Goal: Transaction & Acquisition: Register for event/course

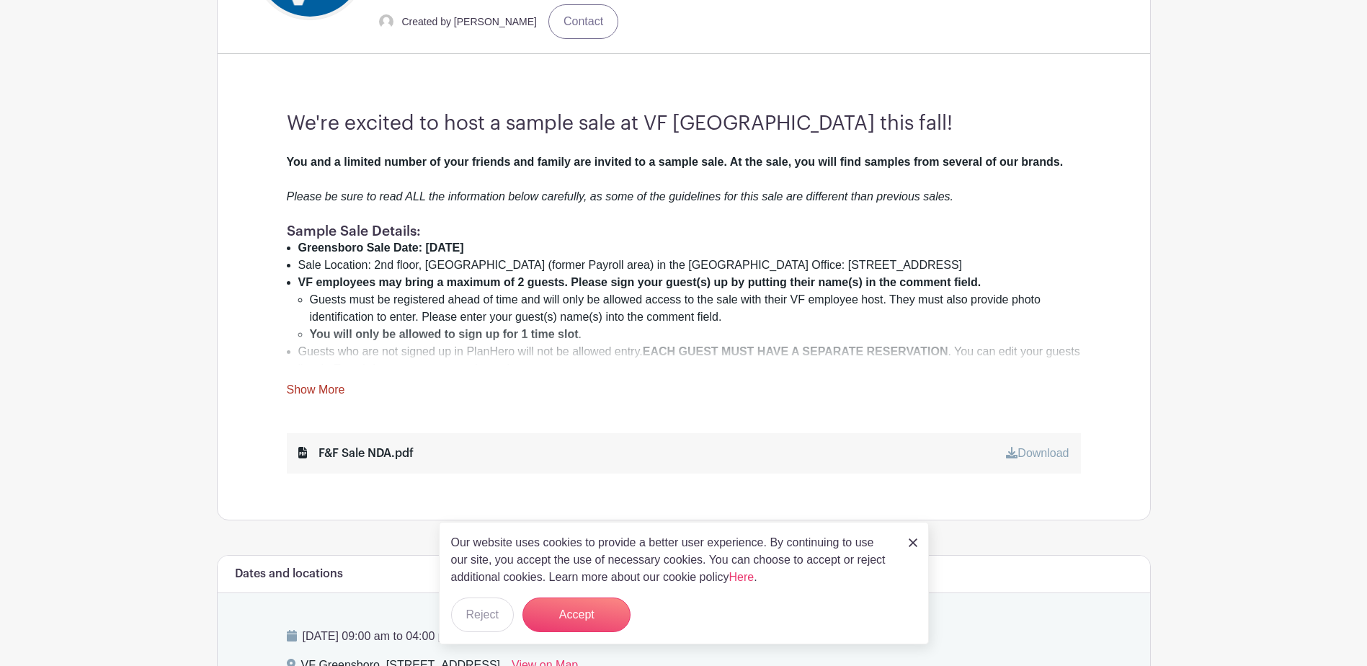
scroll to position [505, 0]
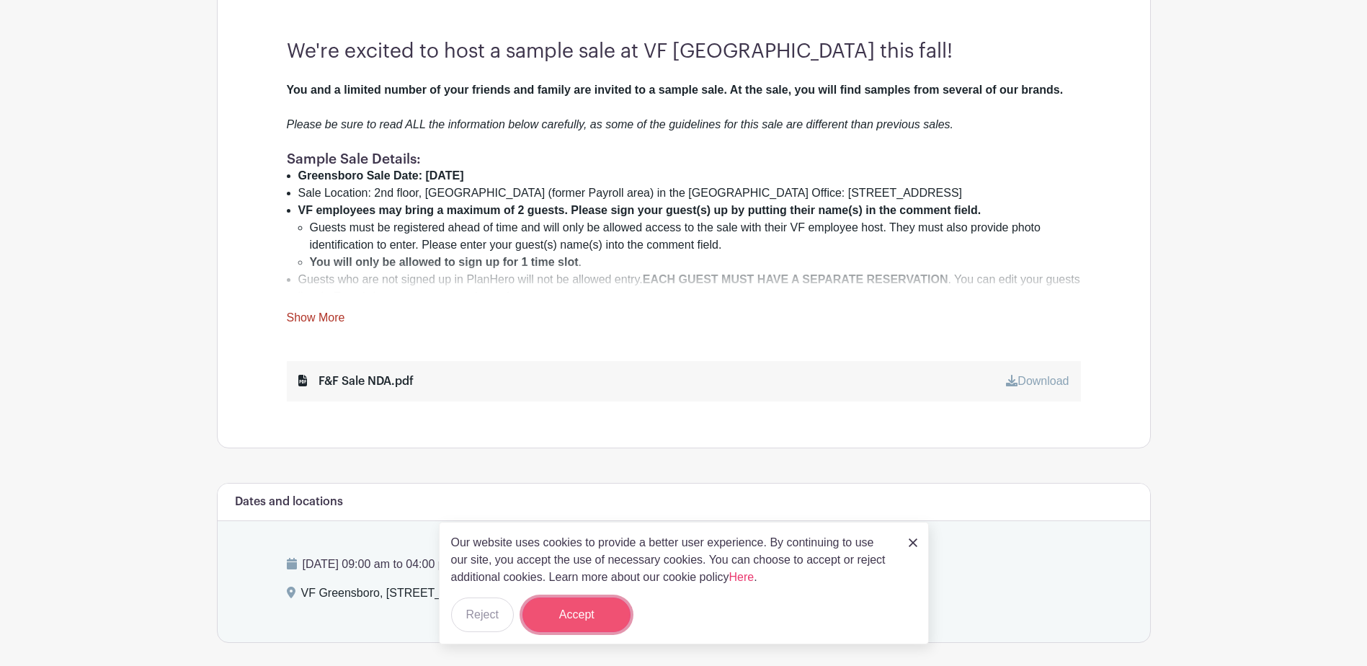
click at [576, 608] on button "Accept" at bounding box center [577, 615] width 108 height 35
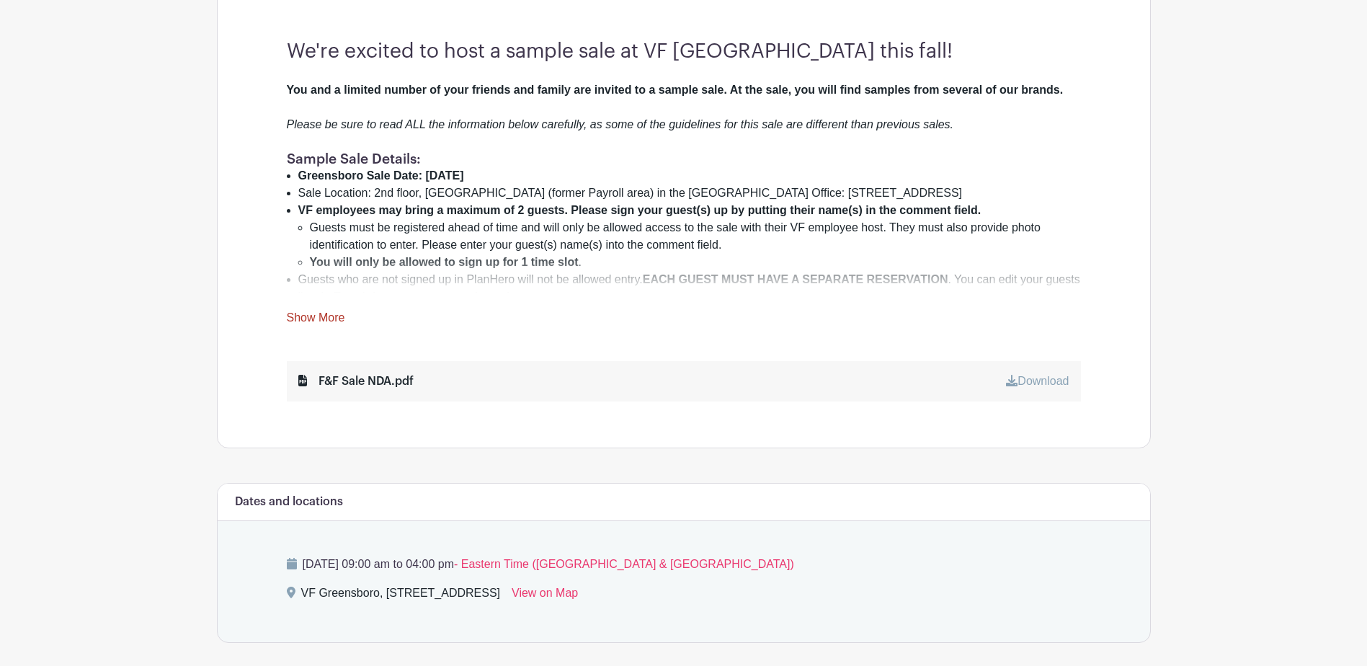
click at [300, 322] on link "Show More" at bounding box center [316, 320] width 58 height 18
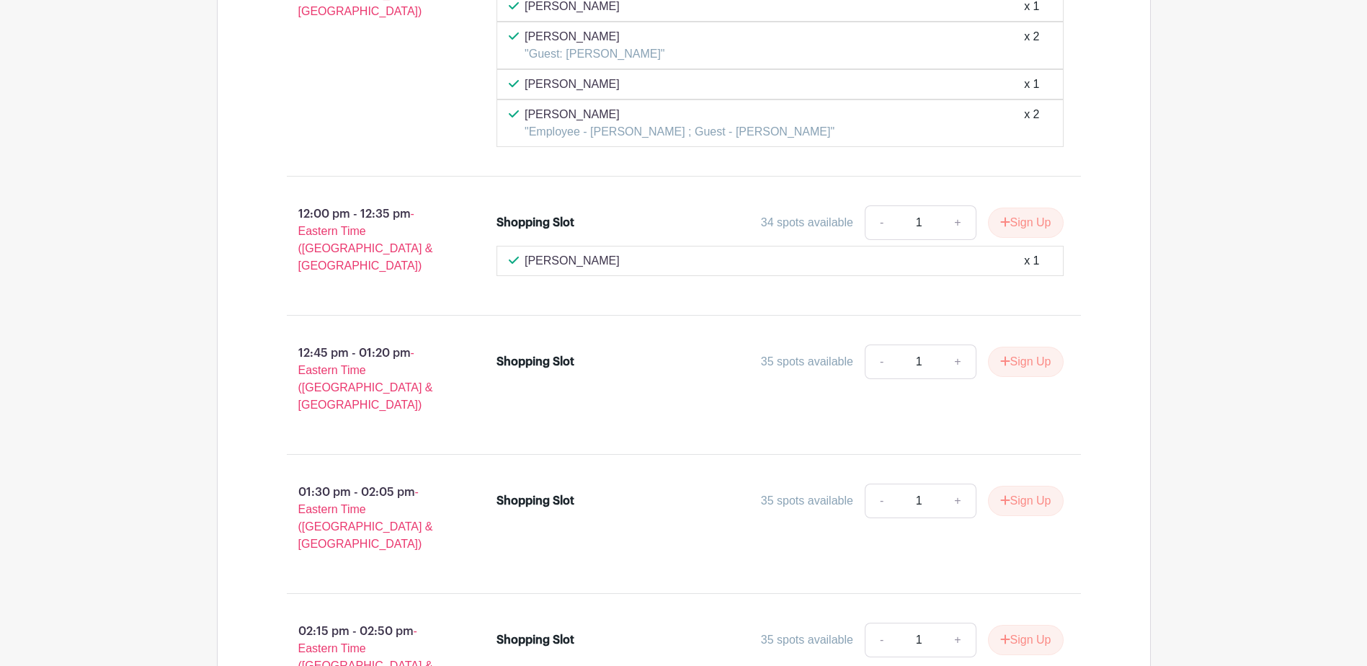
scroll to position [4037, 0]
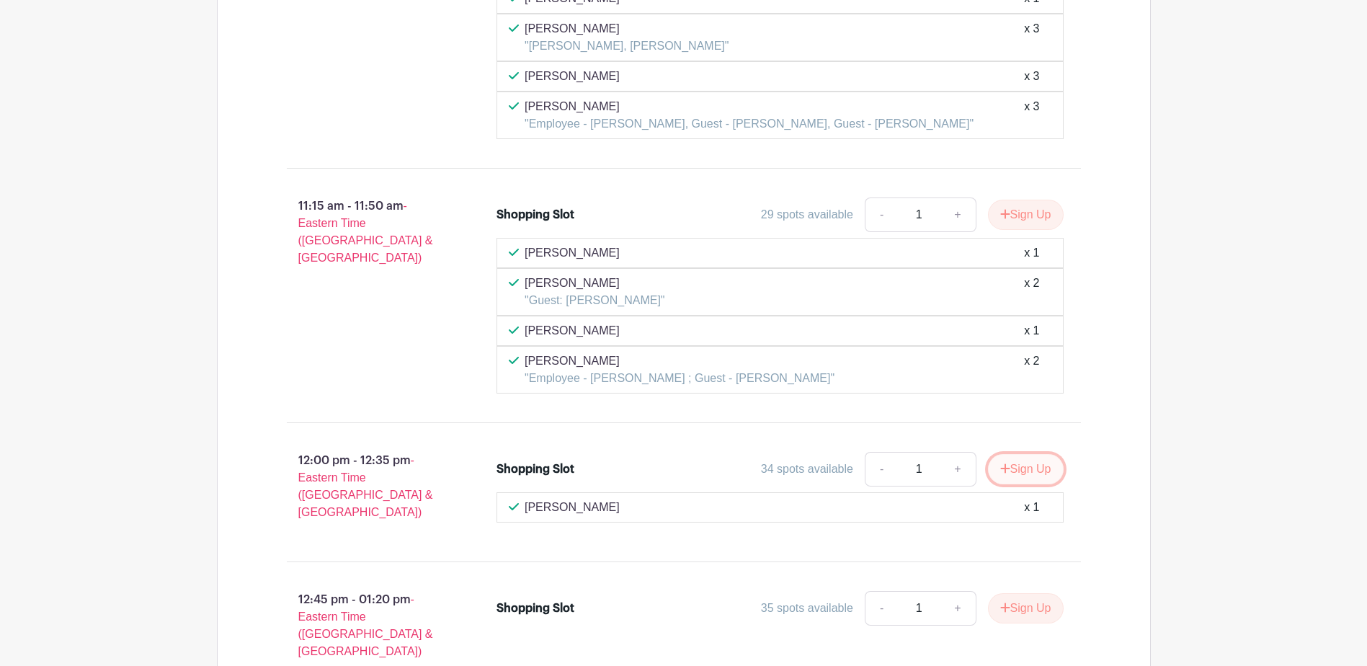
click at [1023, 435] on div "12:00 pm - 12:35 pm - Eastern Time ([GEOGRAPHIC_DATA] & [GEOGRAPHIC_DATA]) Shop…" at bounding box center [684, 492] width 864 height 115
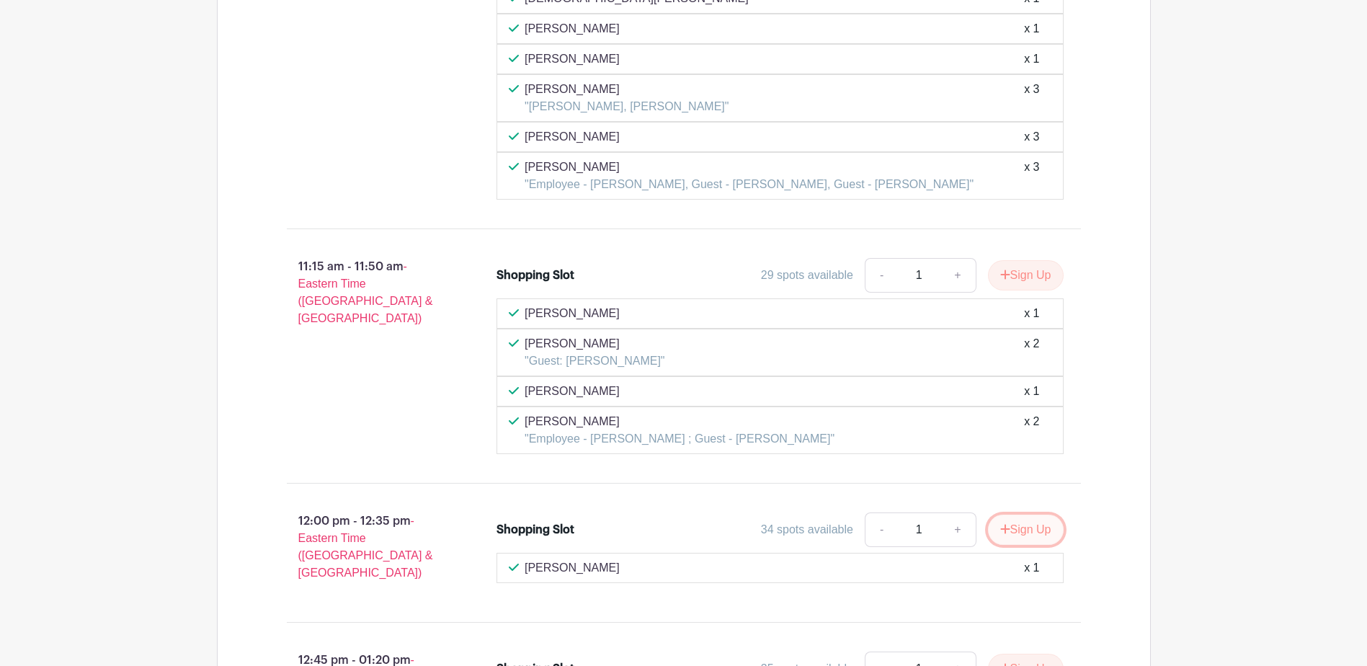
scroll to position [4253, 0]
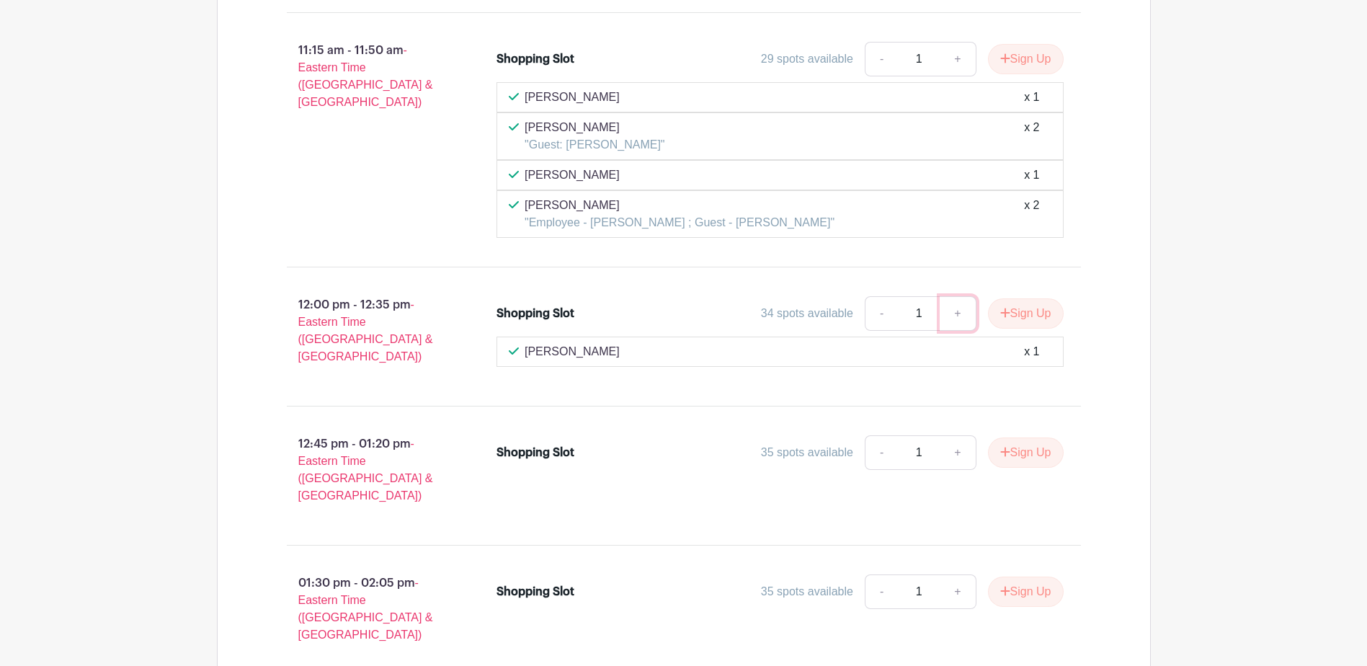
click at [956, 297] on link "+" at bounding box center [958, 313] width 36 height 35
type input "2"
click at [1019, 298] on button "Sign Up" at bounding box center [1026, 313] width 76 height 30
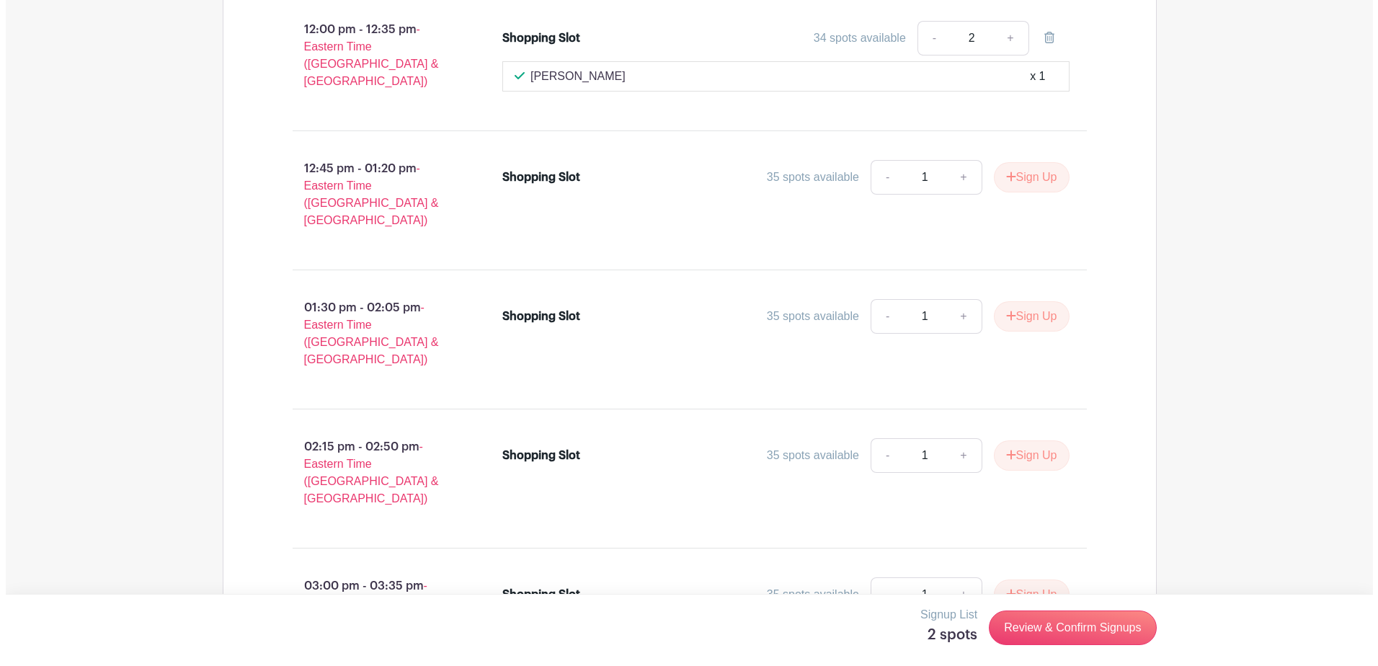
scroll to position [4541, 0]
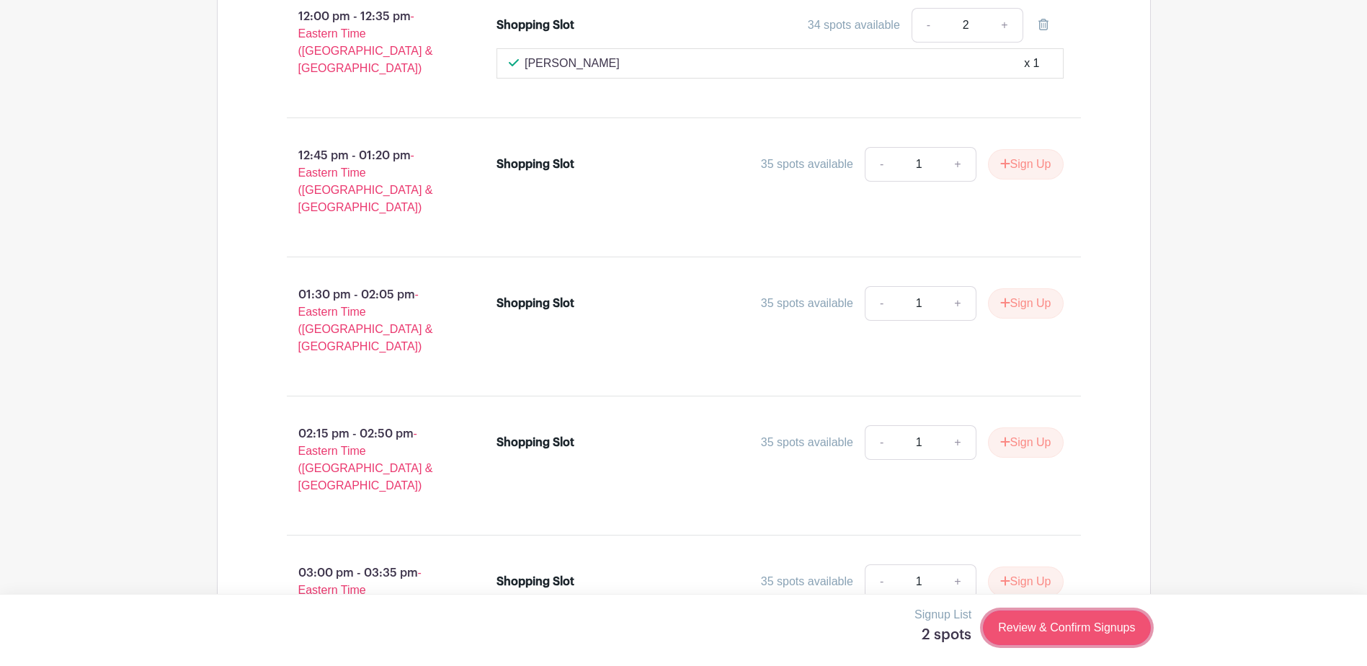
click at [1081, 628] on link "Review & Confirm Signups" at bounding box center [1066, 628] width 167 height 35
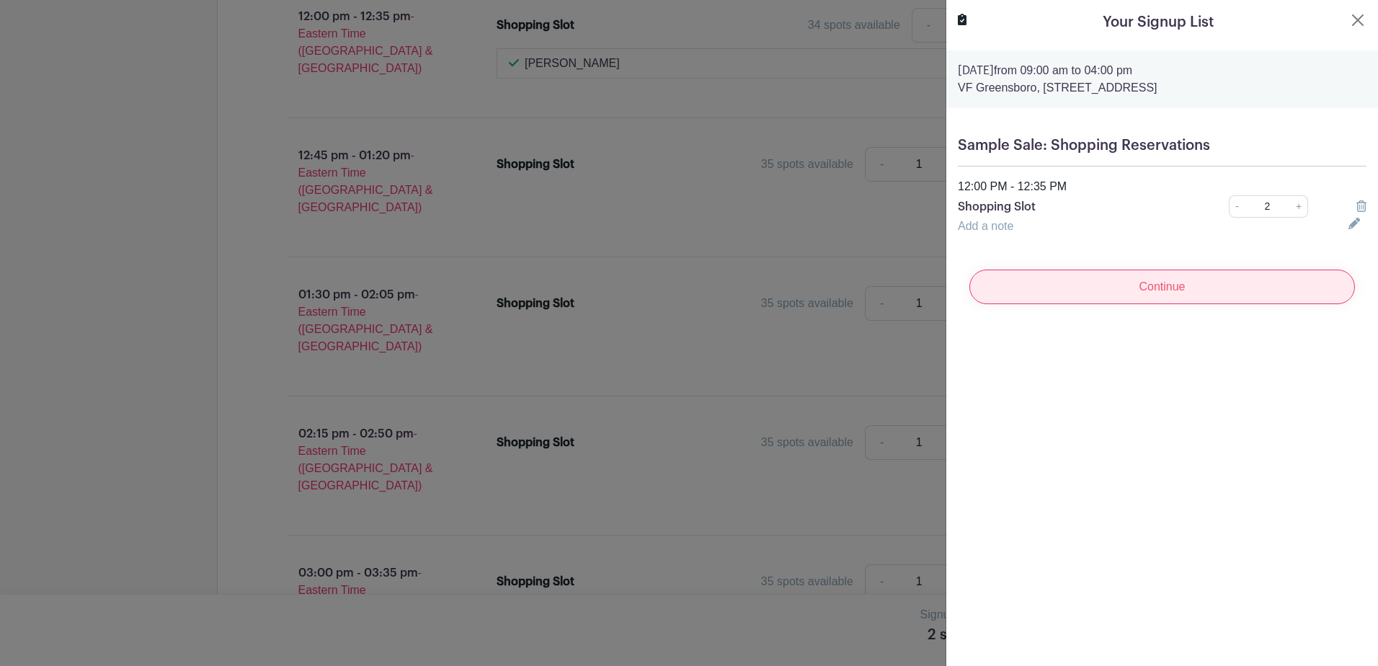
click at [1207, 284] on input "Continue" at bounding box center [1163, 287] width 386 height 35
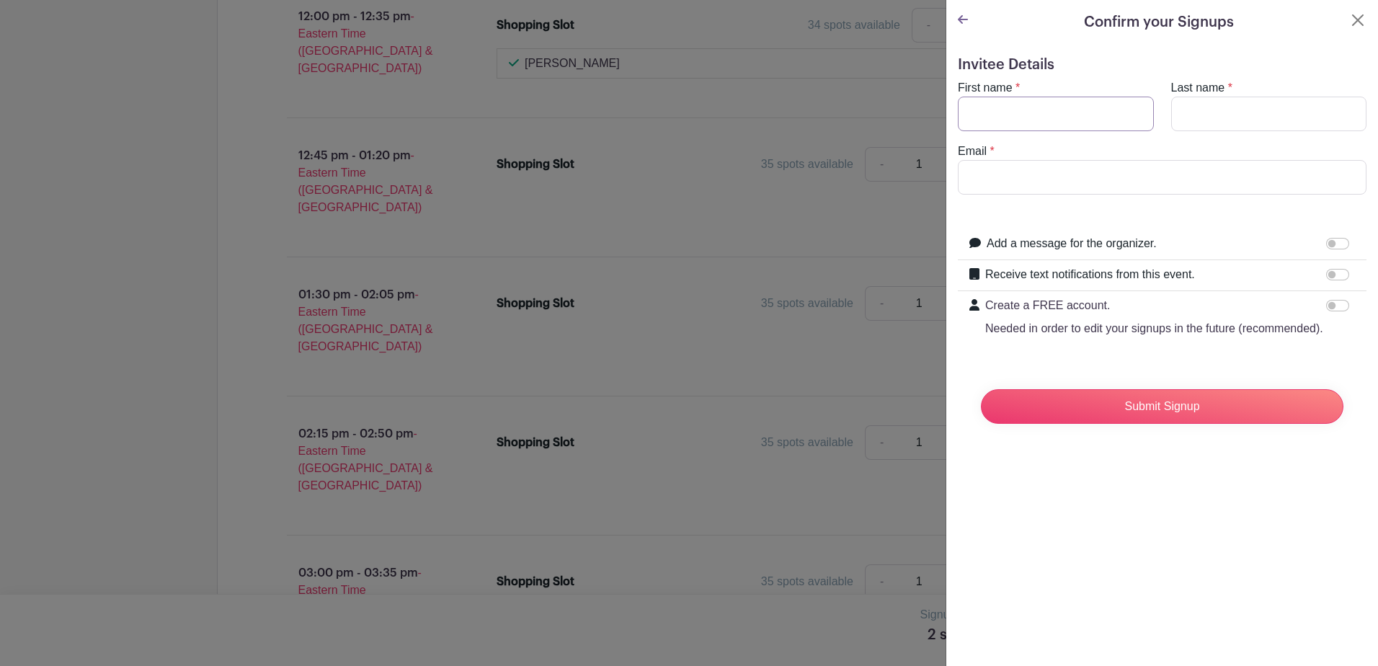
click at [1068, 114] on input "First name" at bounding box center [1056, 114] width 196 height 35
type input "[PERSON_NAME]"
type input "Dash"
drag, startPoint x: 942, startPoint y: 199, endPoint x: 922, endPoint y: 203, distance: 20.6
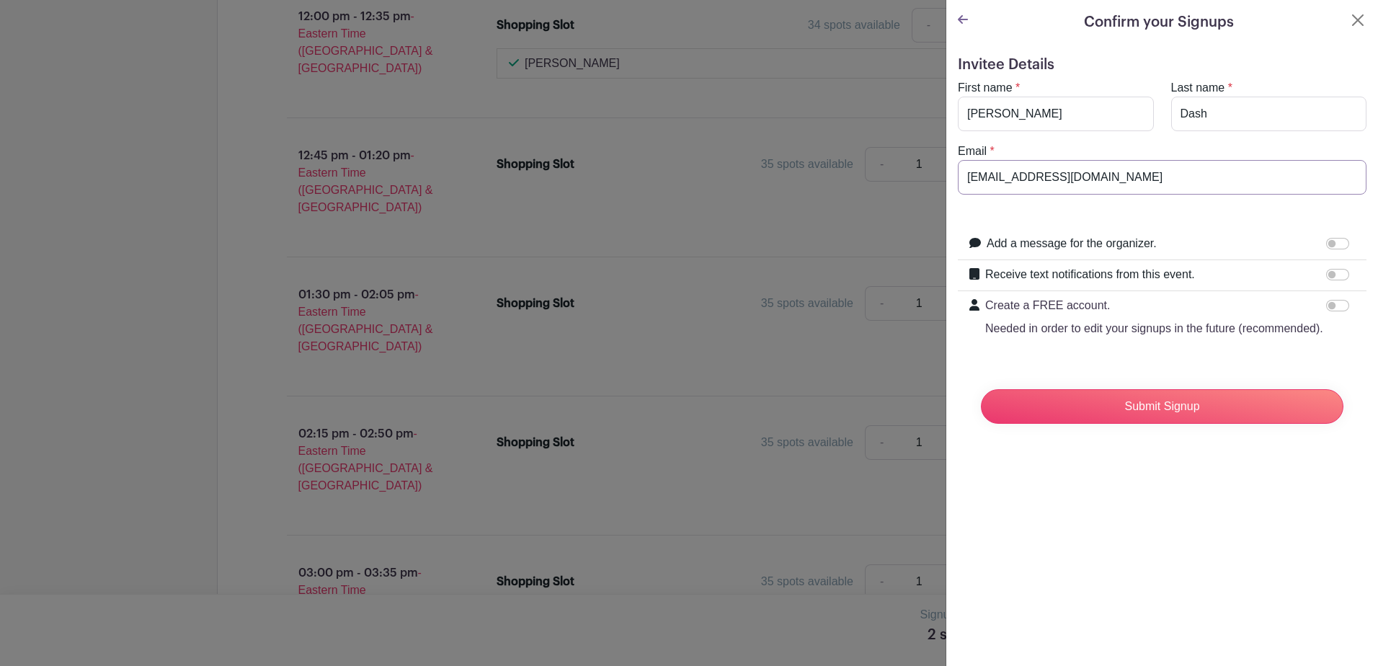
type input "[EMAIL_ADDRESS][DOMAIN_NAME]"
click at [1162, 343] on div "Create a FREE account. Needed in order to edit your signups in the future (reco…" at bounding box center [1162, 317] width 409 height 52
click at [1182, 423] on input "Submit Signup" at bounding box center [1162, 406] width 363 height 35
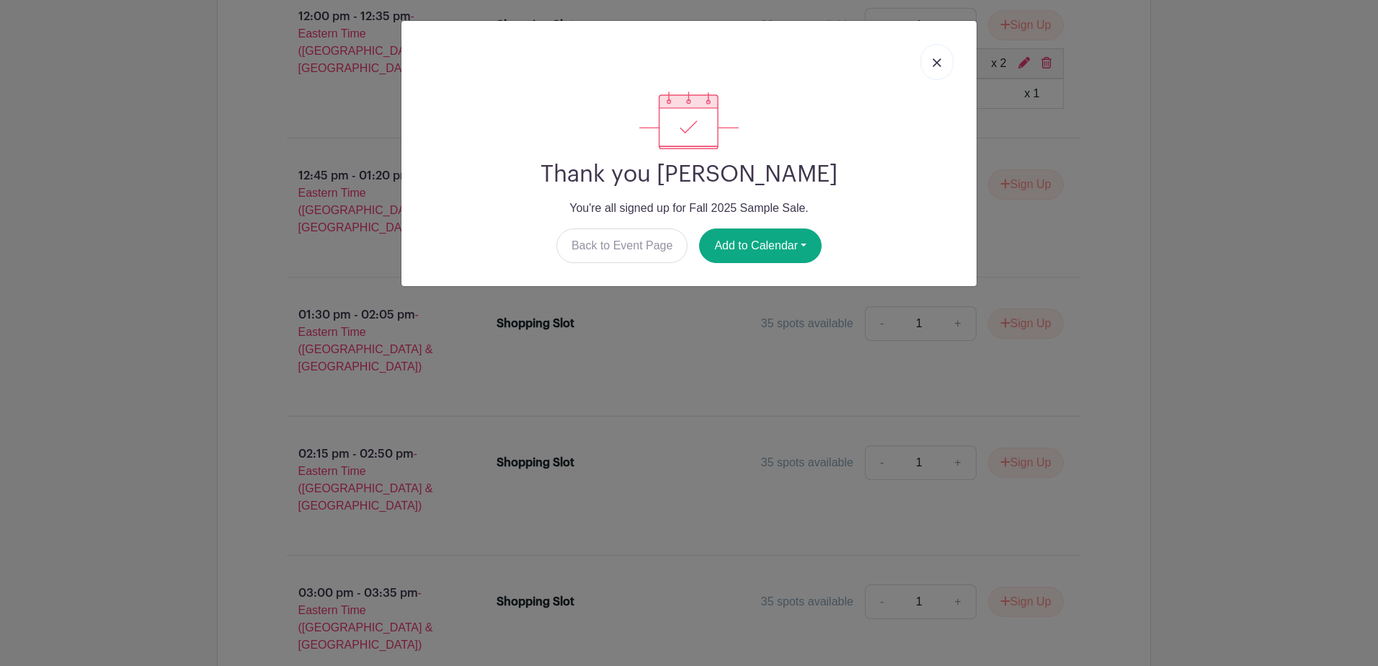
scroll to position [4619, 0]
click at [786, 240] on button "Add to Calendar" at bounding box center [760, 246] width 123 height 35
click at [744, 302] on link "Outlook" at bounding box center [757, 305] width 114 height 23
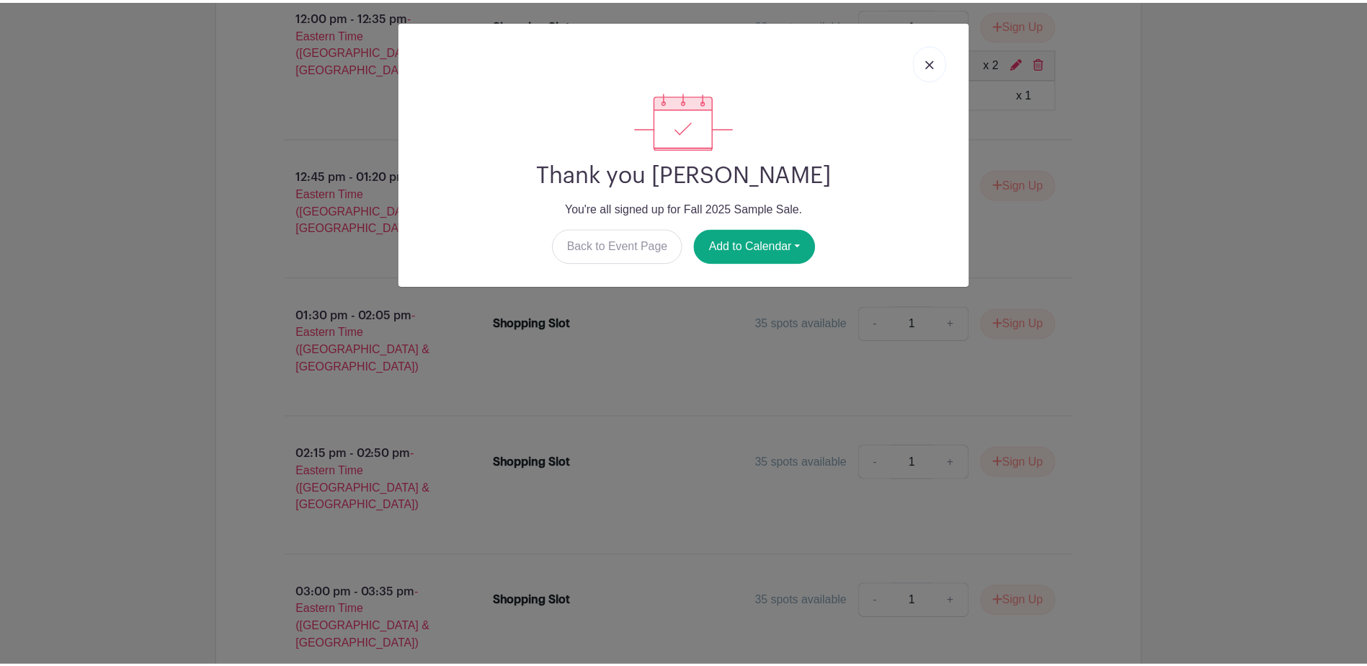
scroll to position [4650, 0]
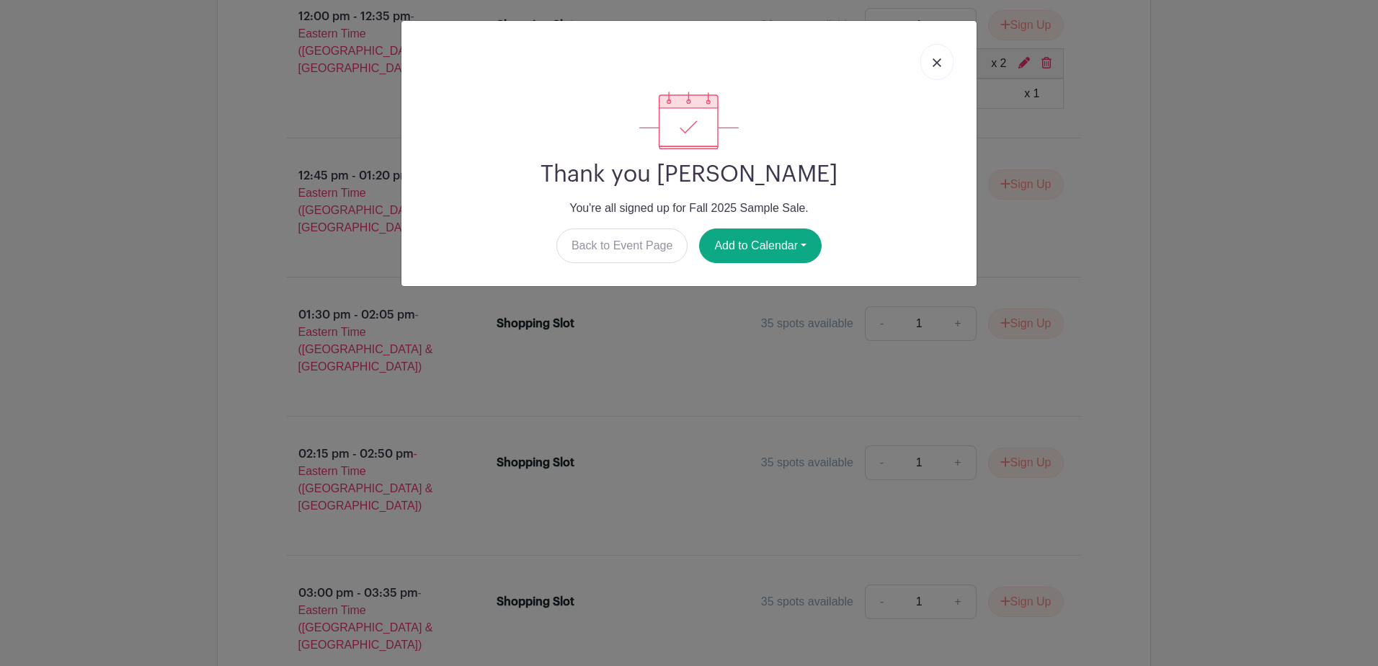
click at [935, 58] on link at bounding box center [937, 62] width 33 height 36
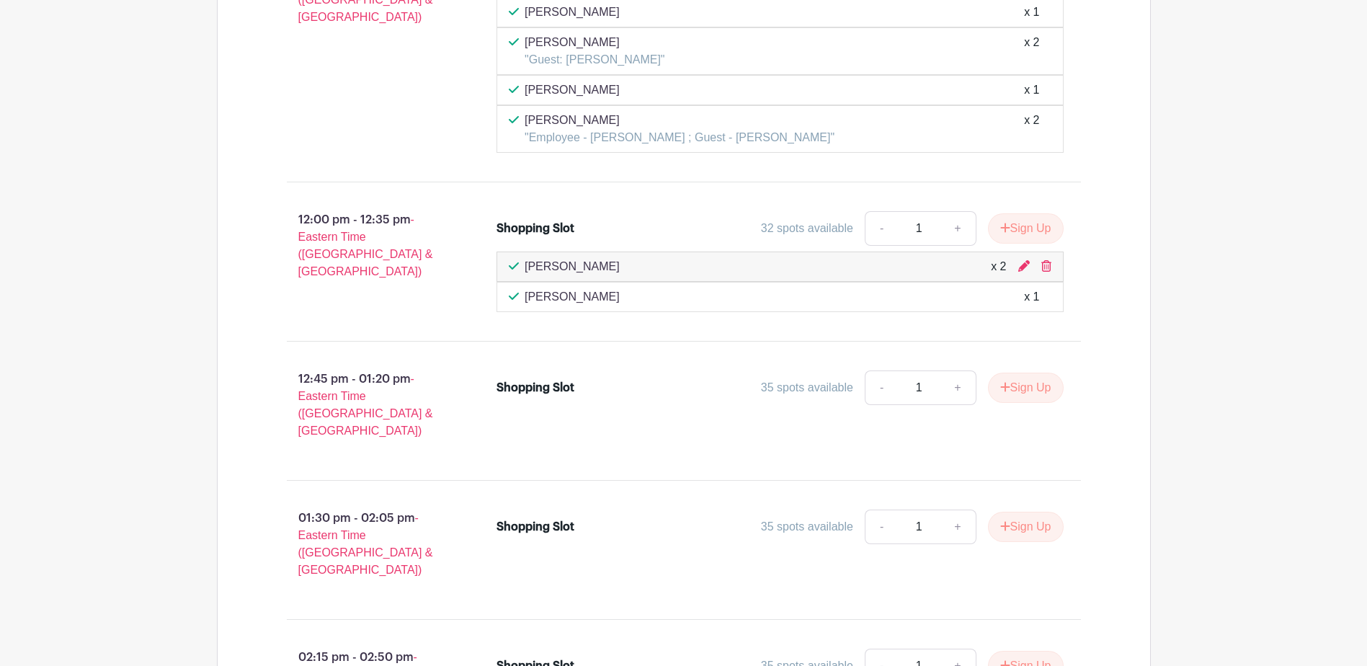
scroll to position [4361, 0]
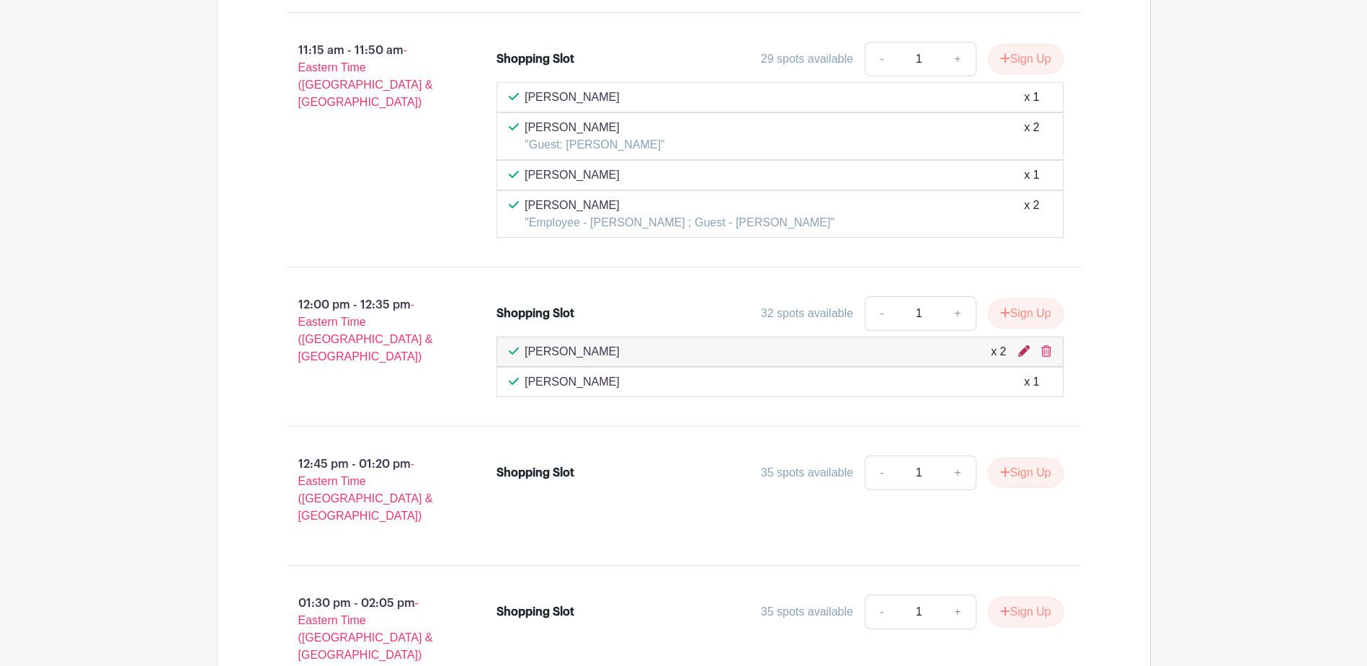
click at [1022, 345] on icon at bounding box center [1025, 351] width 12 height 12
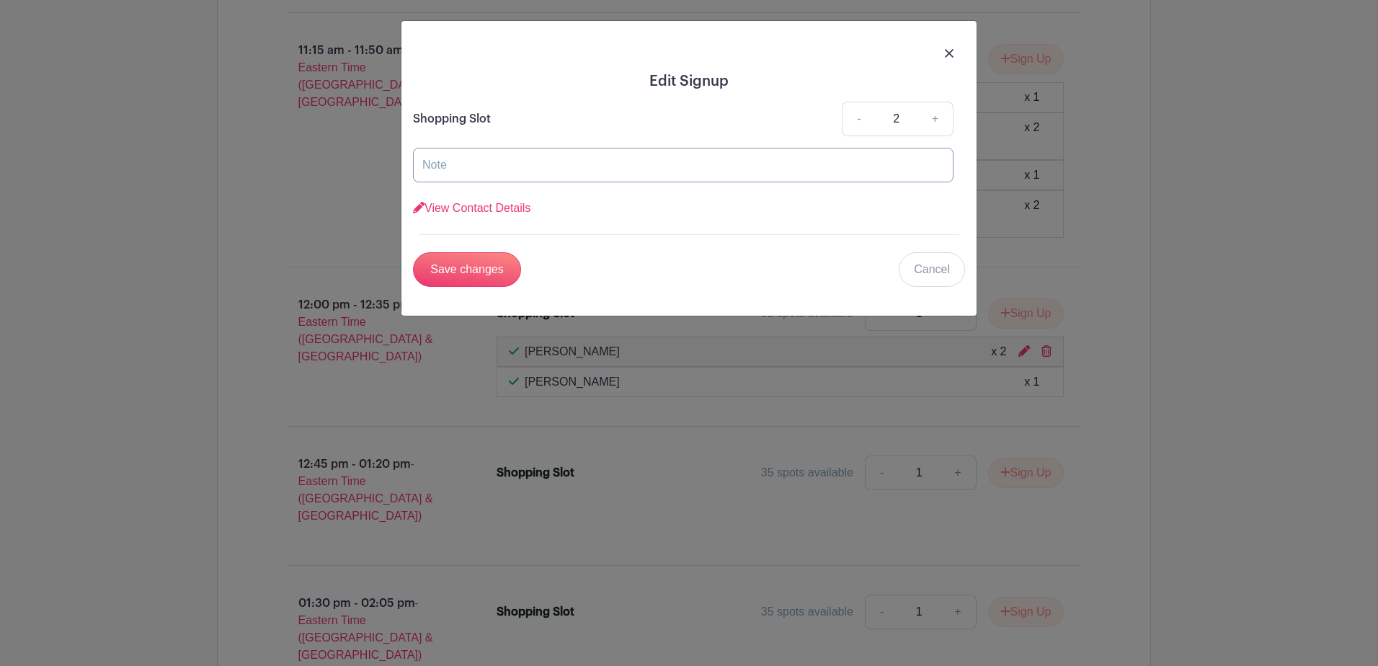
click at [570, 170] on input "text" at bounding box center [683, 165] width 541 height 35
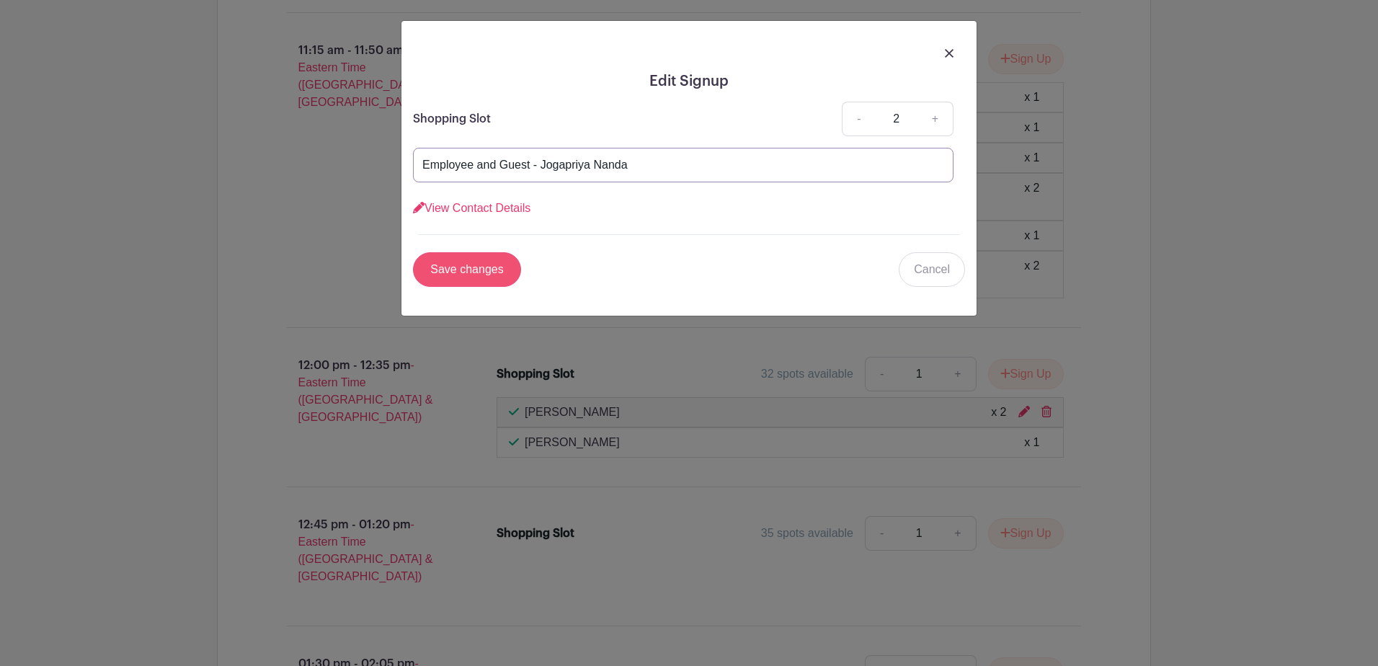
type input "Employee and Guest - Jogapriya Nanda"
click at [473, 265] on input "Save changes" at bounding box center [467, 269] width 108 height 35
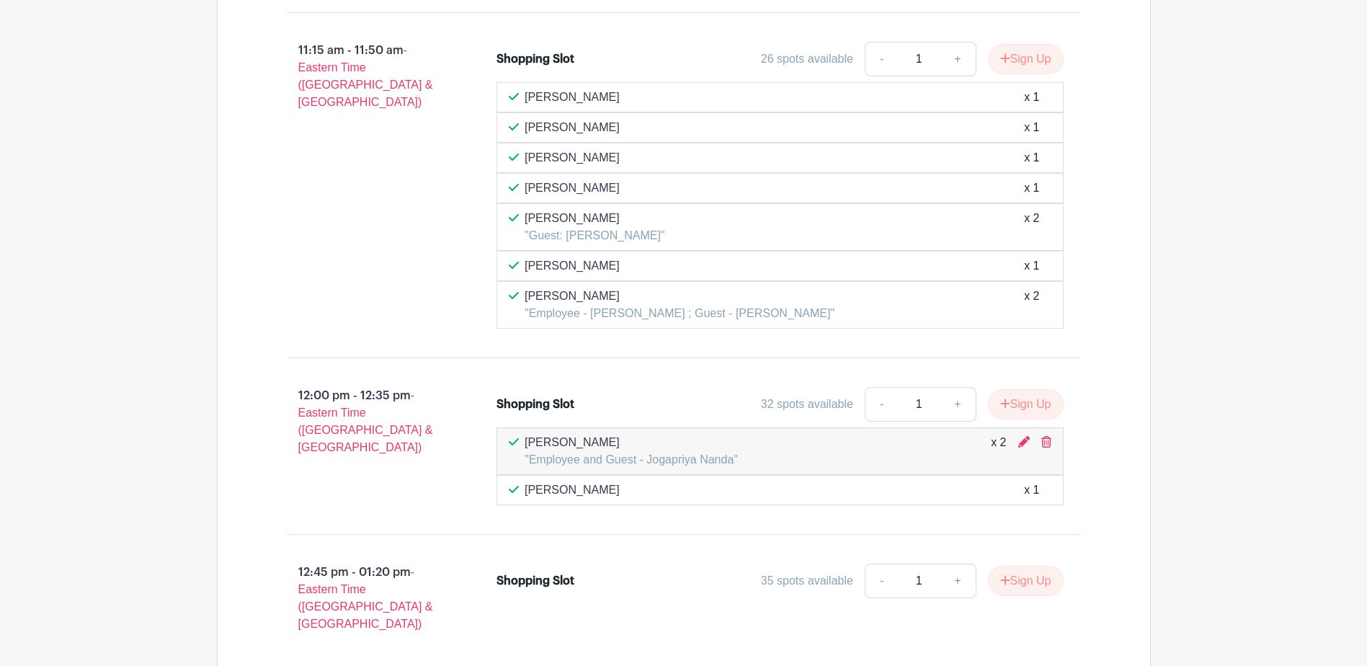
click at [662, 502] on div "12:00 pm - 12:35 pm - Eastern Time ([GEOGRAPHIC_DATA] & [GEOGRAPHIC_DATA]) Shop…" at bounding box center [684, 446] width 864 height 153
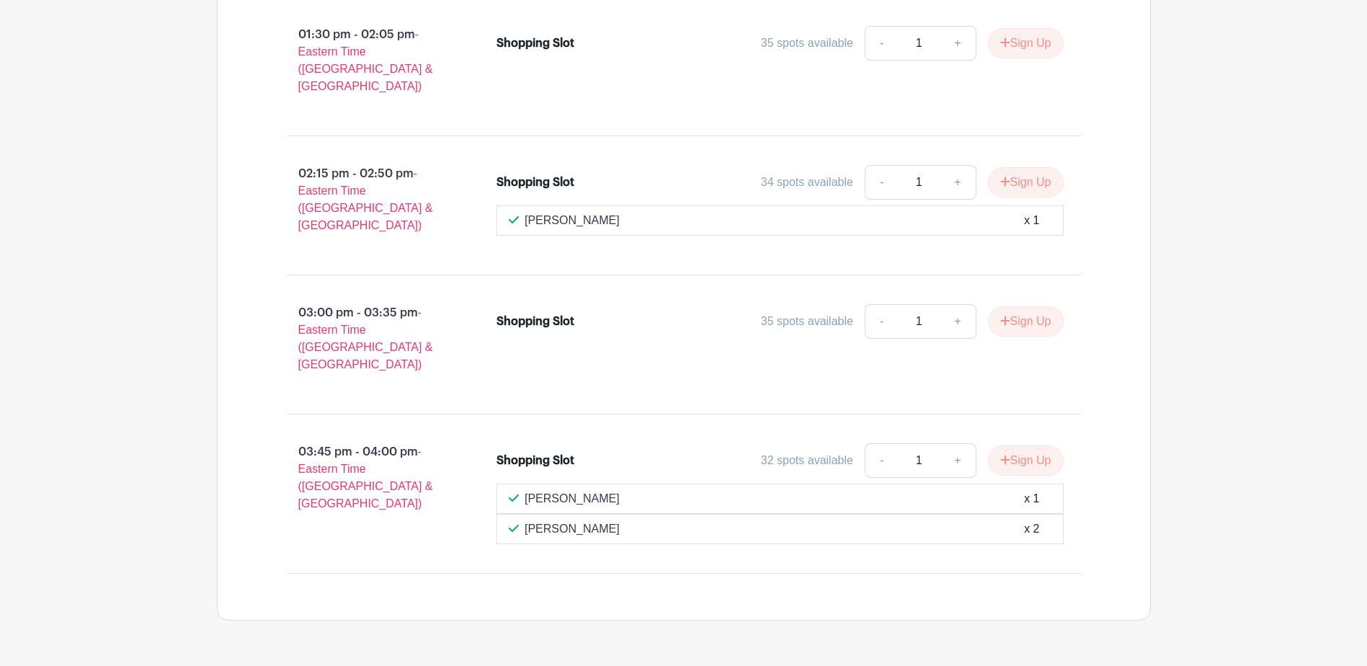
scroll to position [5670, 0]
